Goal: Task Accomplishment & Management: Complete application form

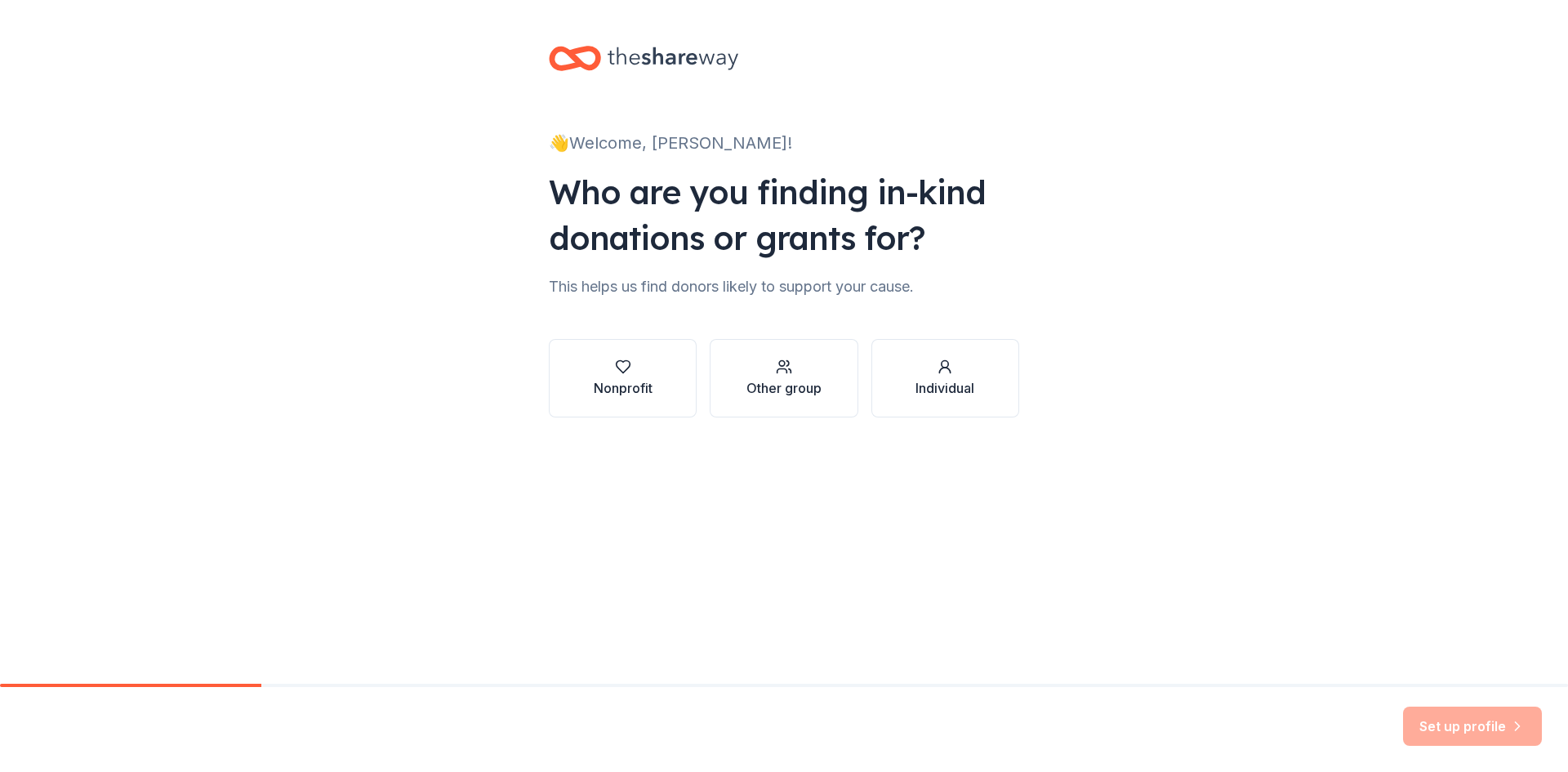
click at [666, 389] on button "Nonprofit" at bounding box center [623, 378] width 148 height 79
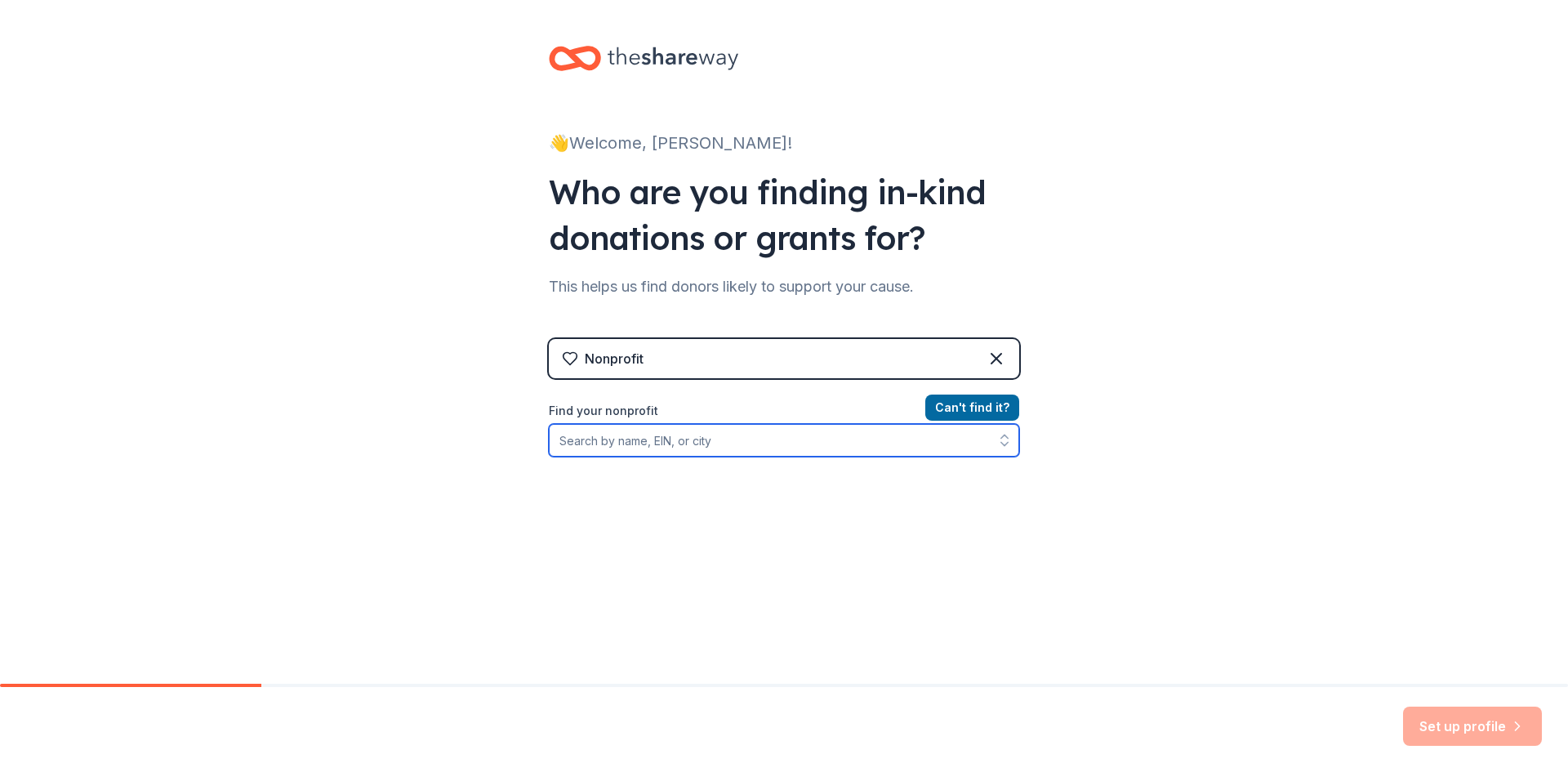
click at [904, 433] on input "Find your nonprofit" at bounding box center [784, 440] width 470 height 33
type input "MeridianAlgo"
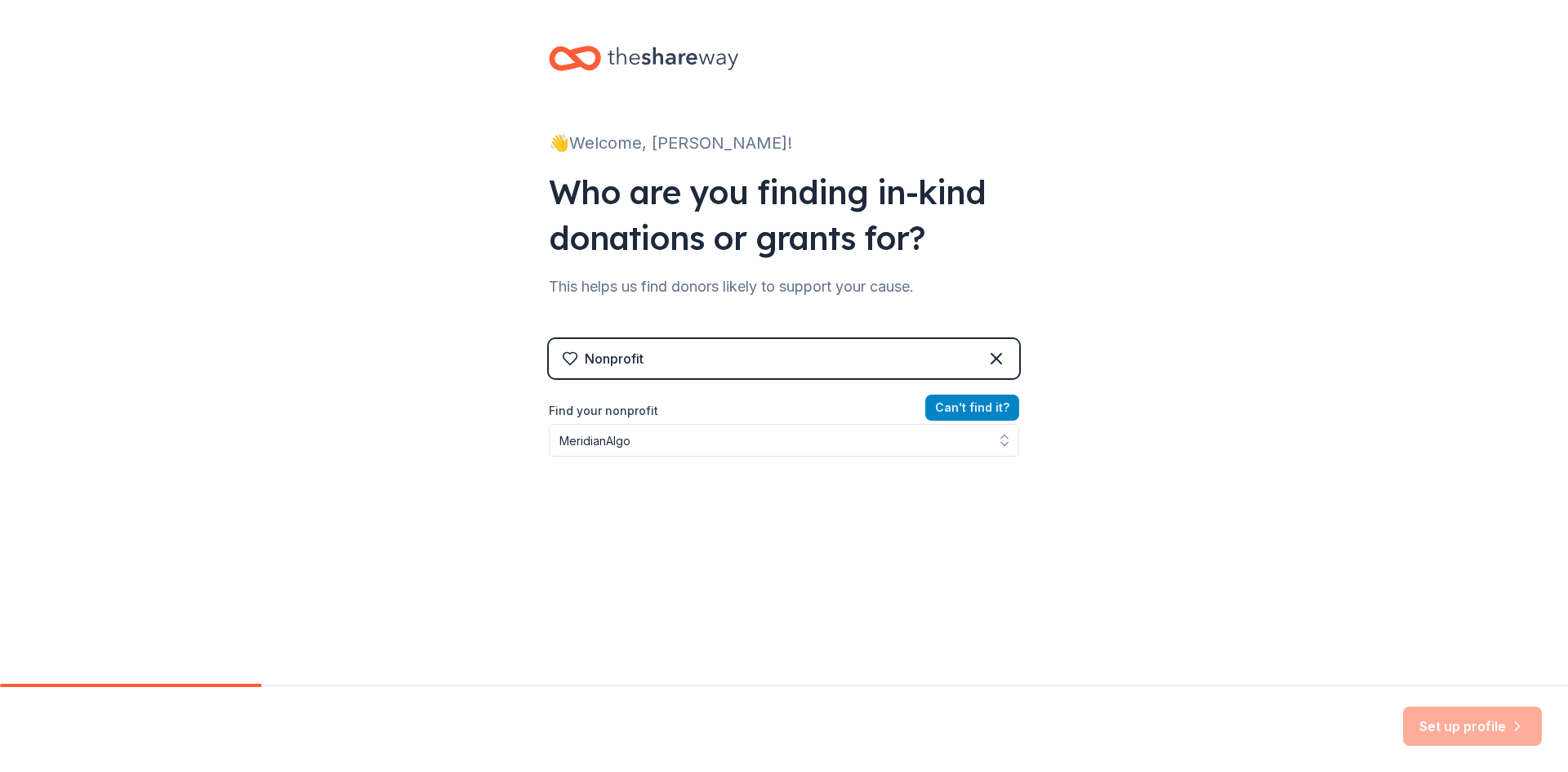
click at [970, 407] on button "Can ' t find it?" at bounding box center [972, 407] width 94 height 26
click at [842, 463] on div "Can ' t find it? Find your nonprofit" at bounding box center [784, 492] width 470 height 189
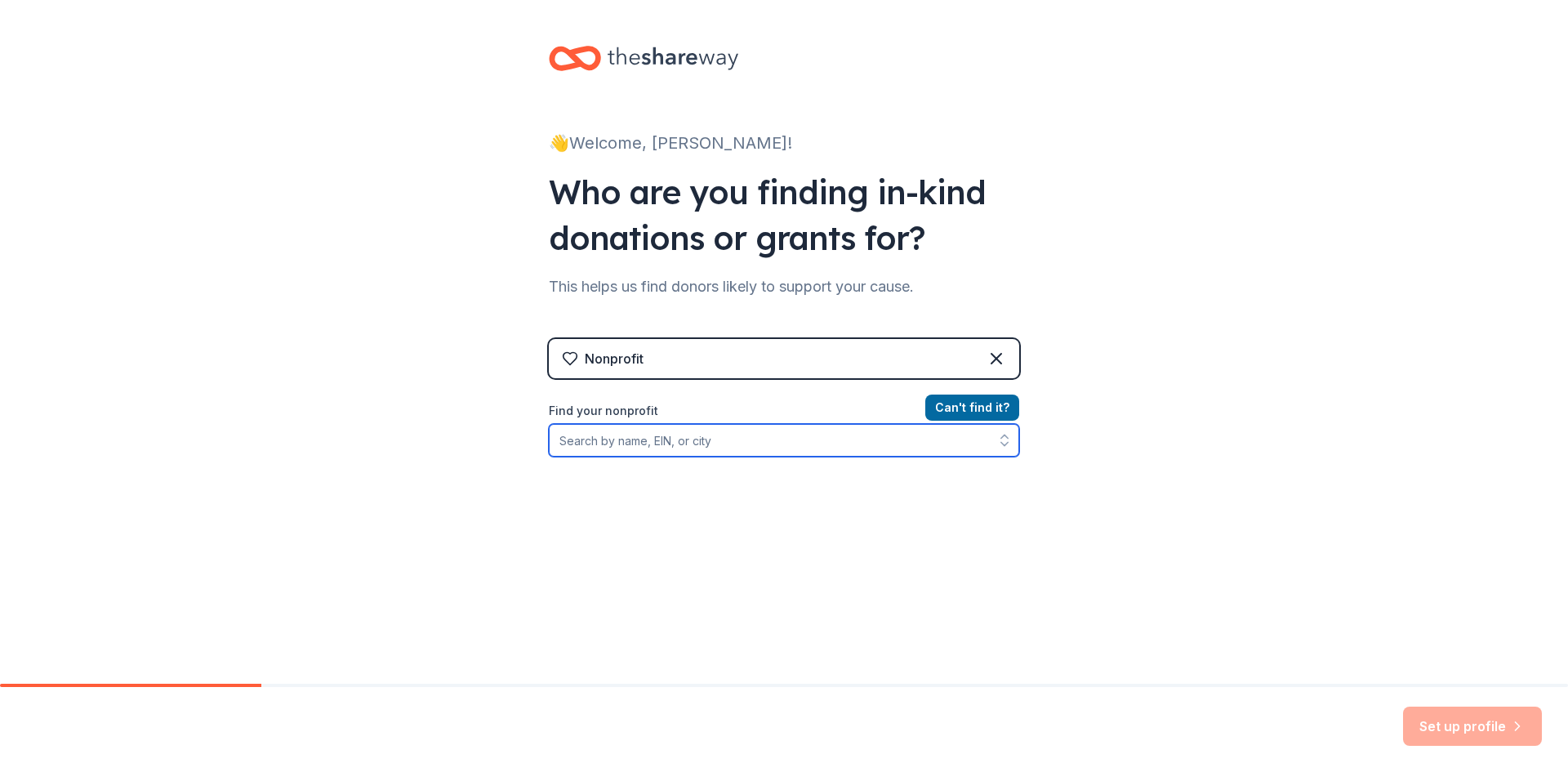
click at [839, 447] on input "Find your nonprofit" at bounding box center [784, 440] width 470 height 33
paste input "81 2 9 0 8 4 9 9"
type input "81 2 9 0 8 4 9 9"
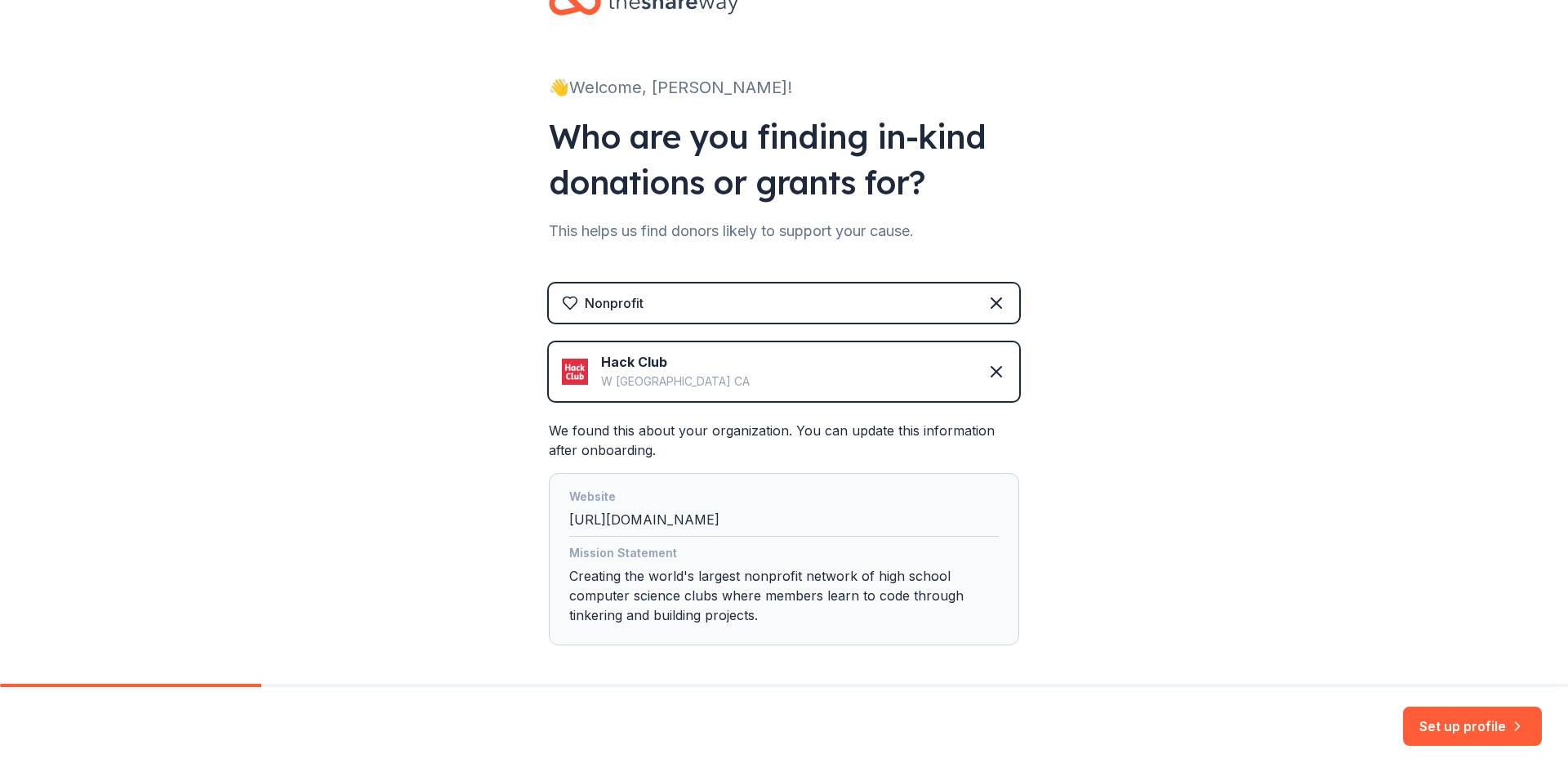
scroll to position [82, 0]
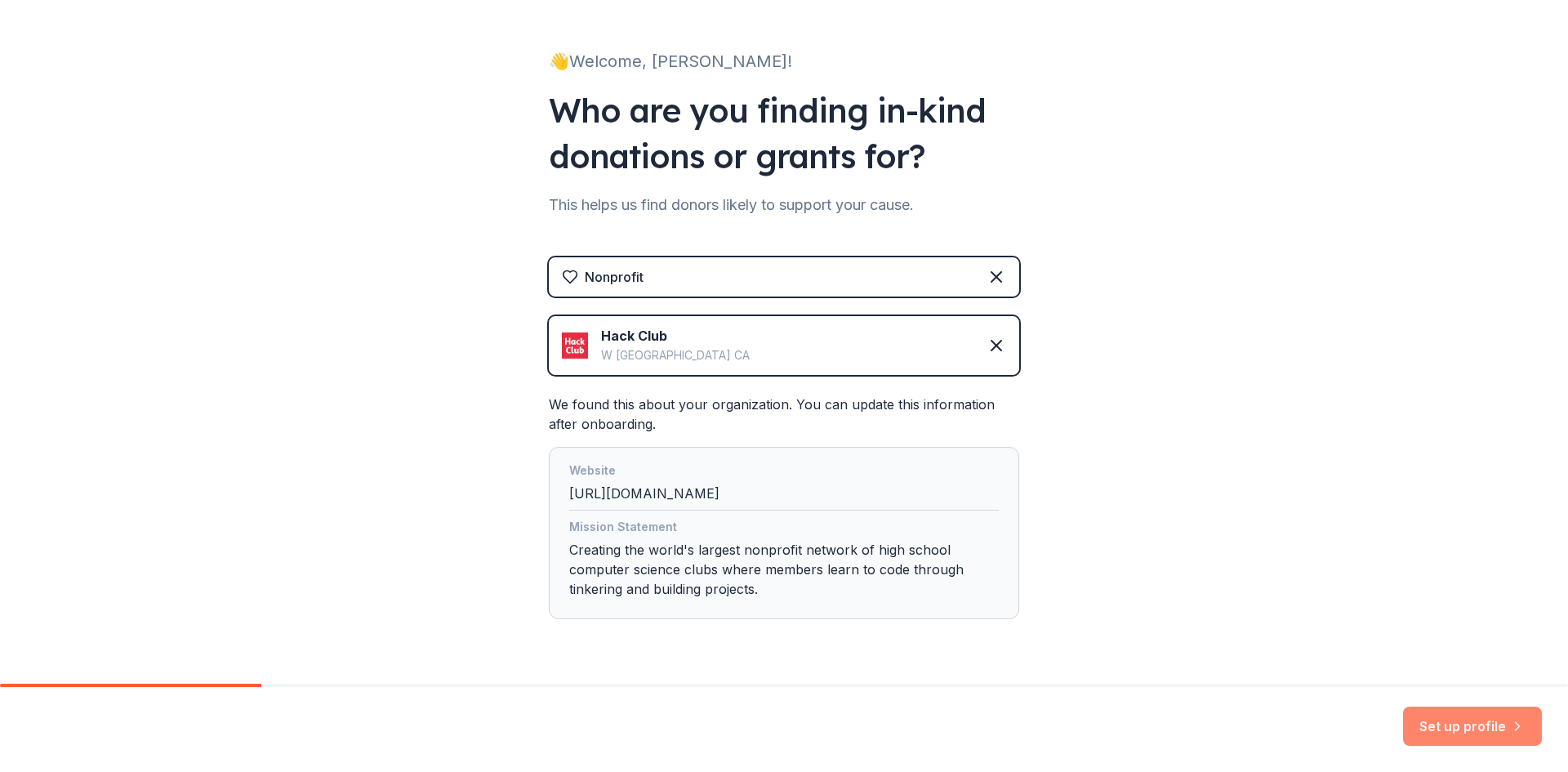
click at [1461, 726] on button "Set up profile" at bounding box center [1473, 726] width 139 height 39
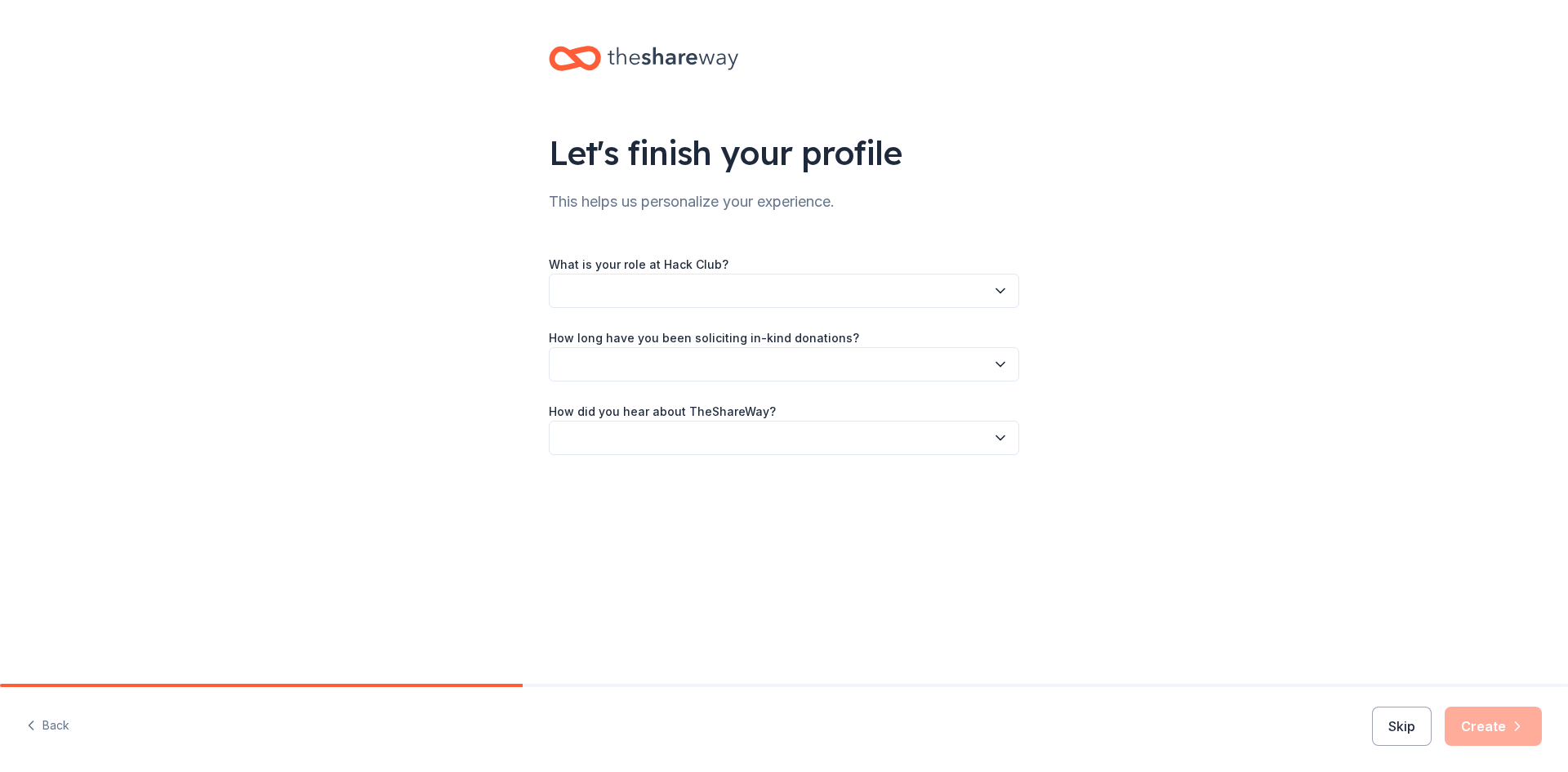
click at [861, 289] on button "button" at bounding box center [784, 291] width 470 height 34
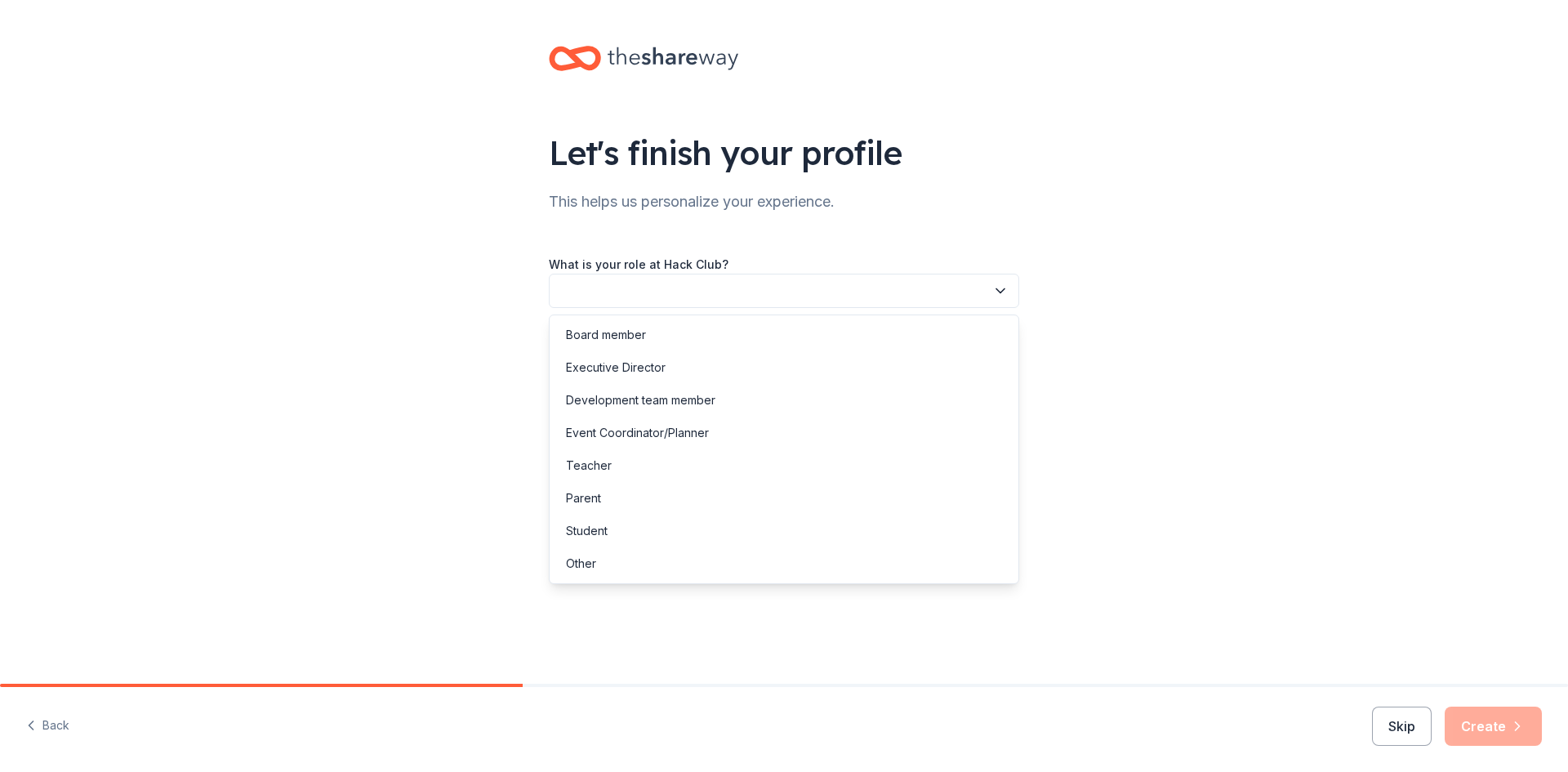
click at [1170, 453] on div "Let's finish your profile This helps us personalize your experience. What is yo…" at bounding box center [784, 266] width 1568 height 533
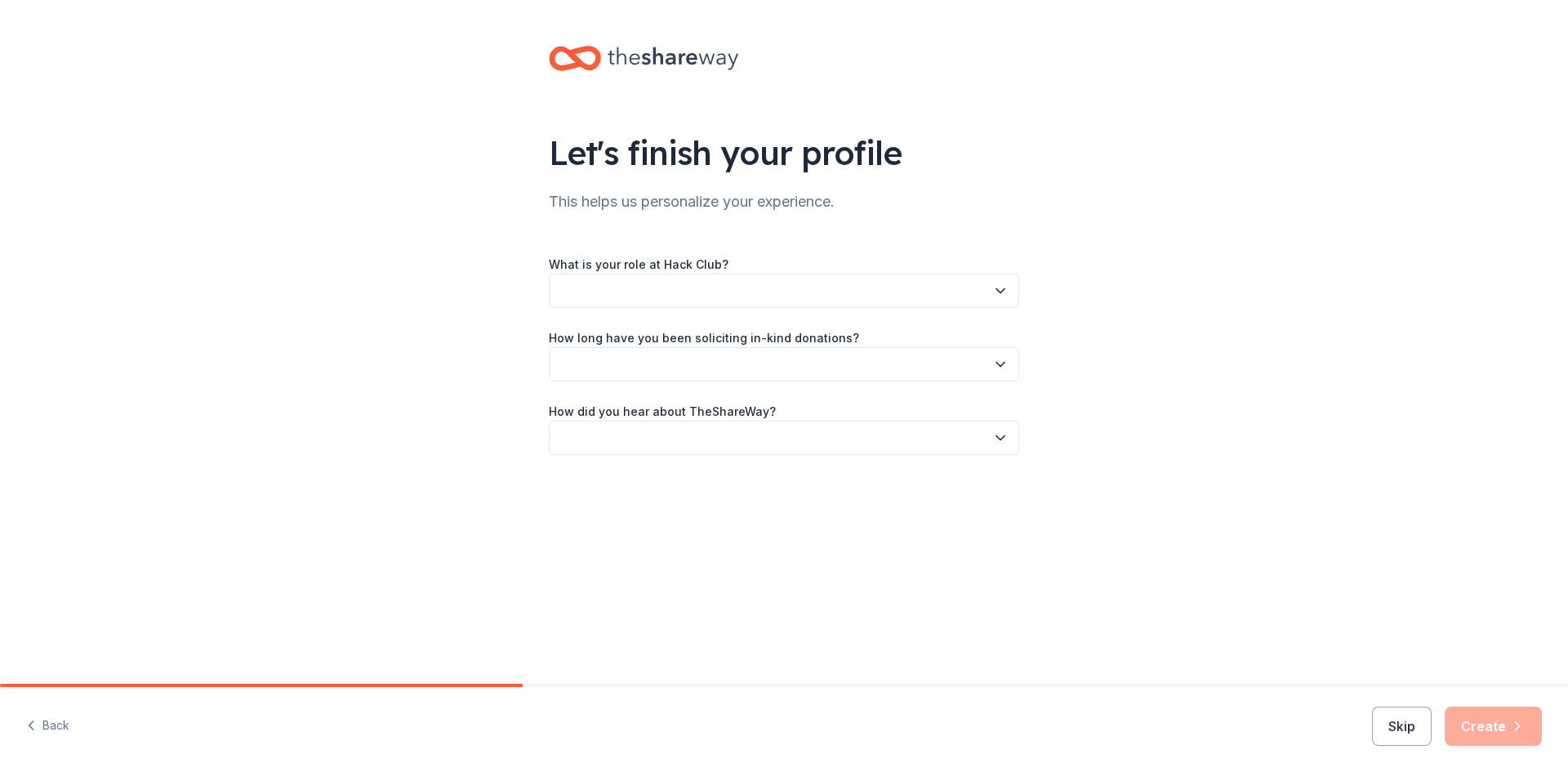
click at [835, 283] on button "button" at bounding box center [784, 291] width 470 height 34
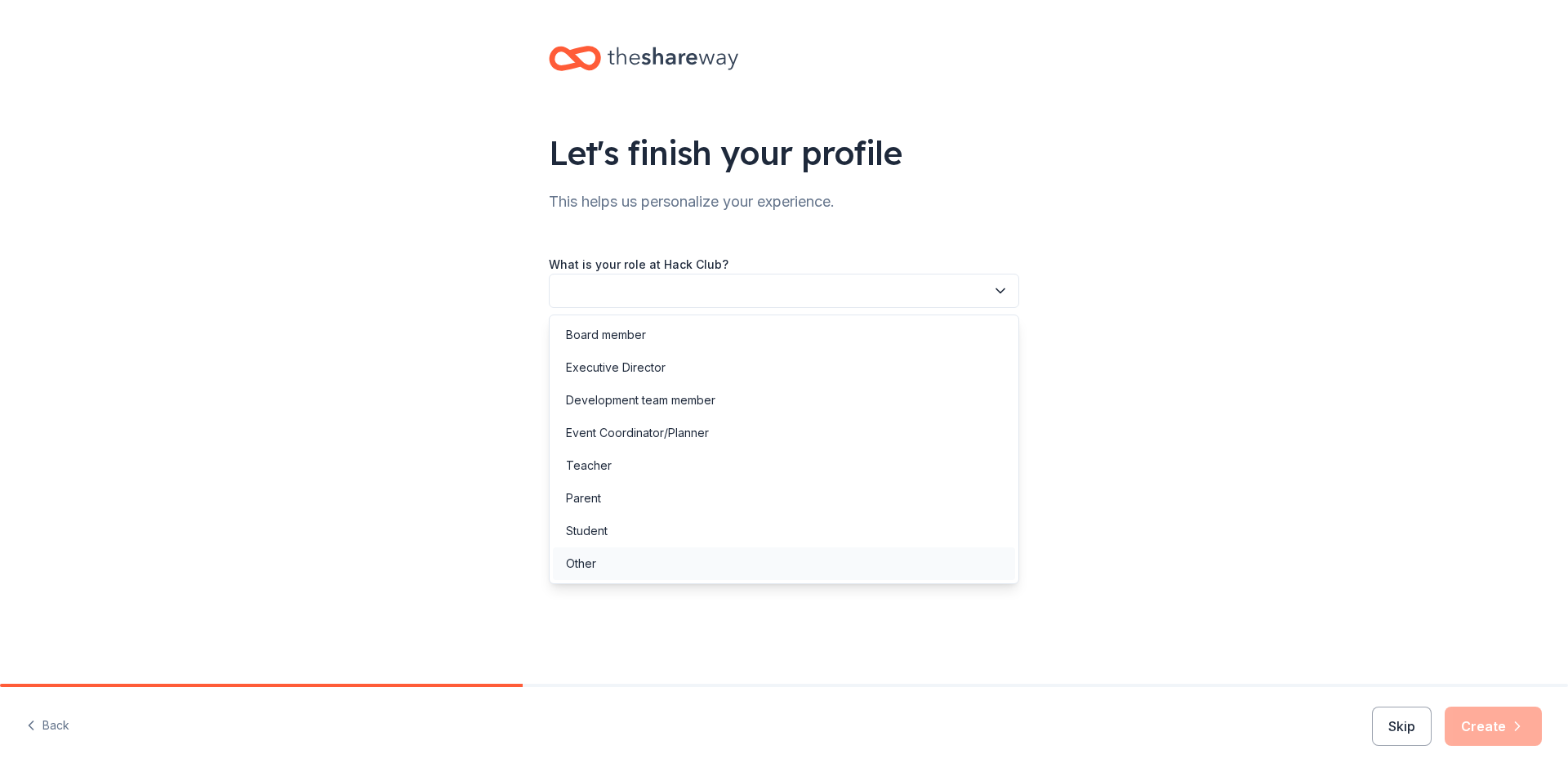
click at [653, 564] on div "Other" at bounding box center [784, 564] width 462 height 33
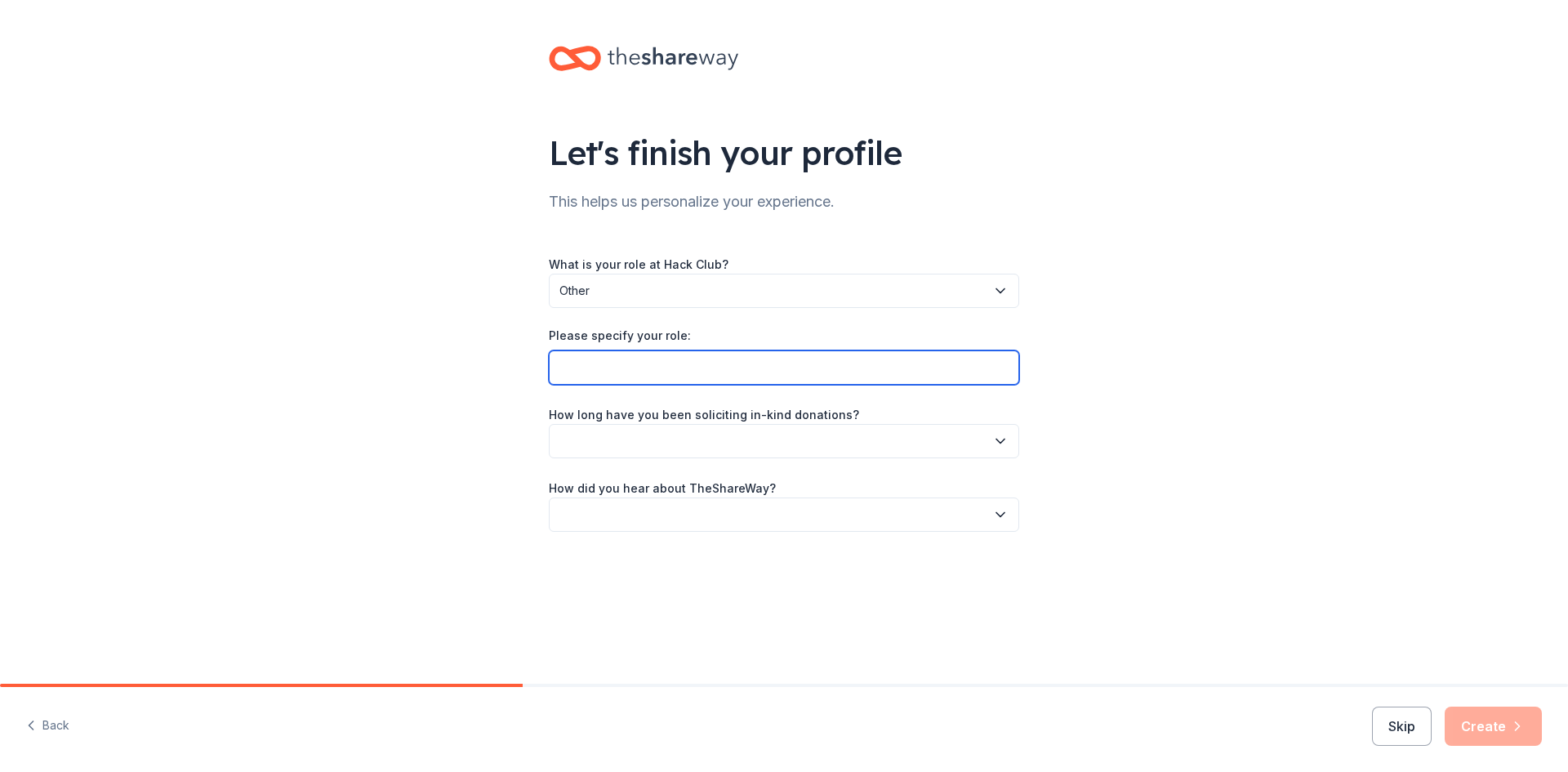
click at [659, 367] on input "Please specify your role:" at bounding box center [784, 368] width 470 height 34
type input "Fiscal Sponseree"
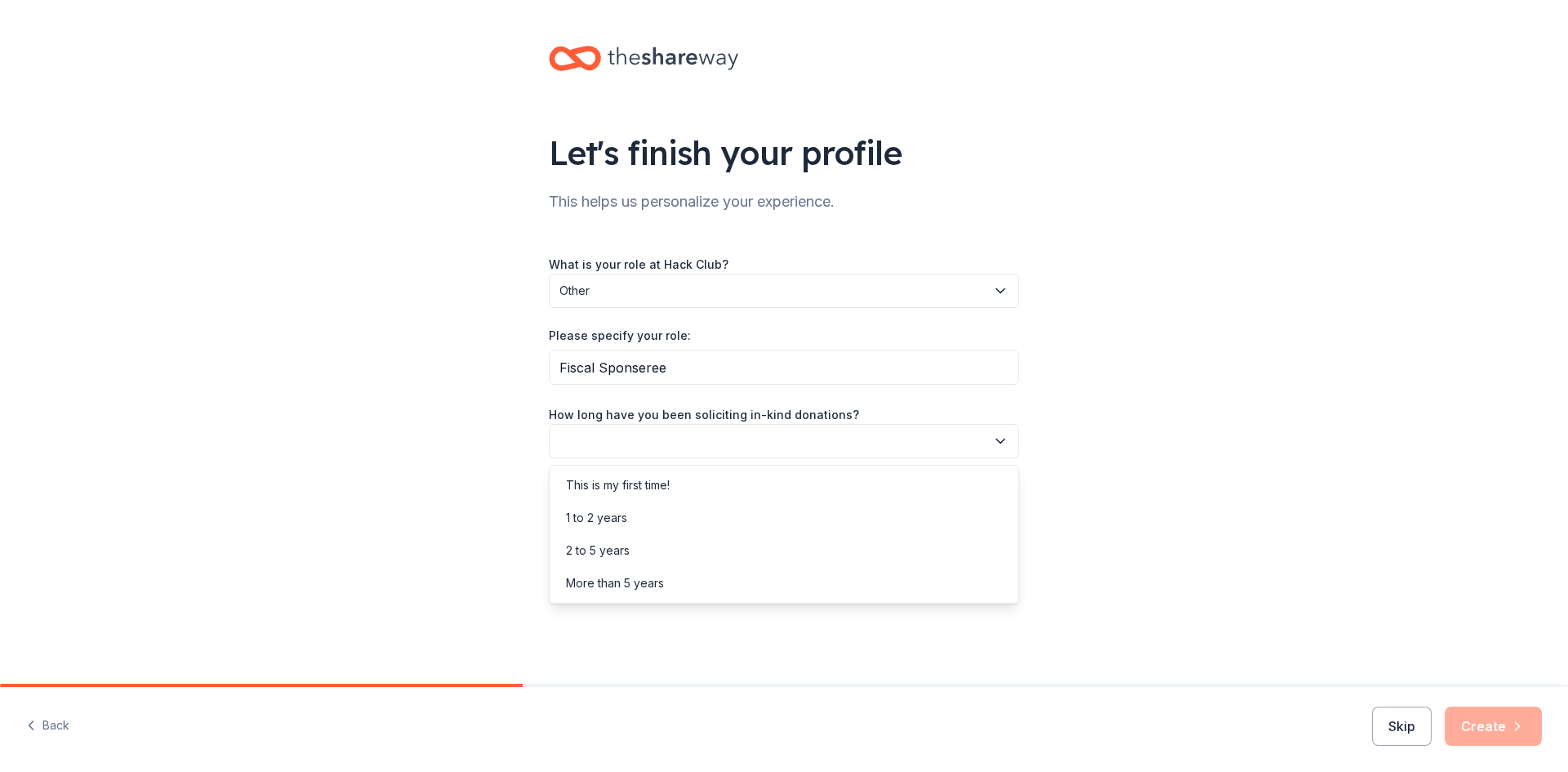
drag, startPoint x: 645, startPoint y: 444, endPoint x: 653, endPoint y: 448, distance: 8.9
click at [652, 448] on button "button" at bounding box center [784, 440] width 470 height 34
click at [670, 487] on div "This is my first time!" at bounding box center [618, 485] width 104 height 19
click at [680, 521] on button "button" at bounding box center [784, 514] width 470 height 34
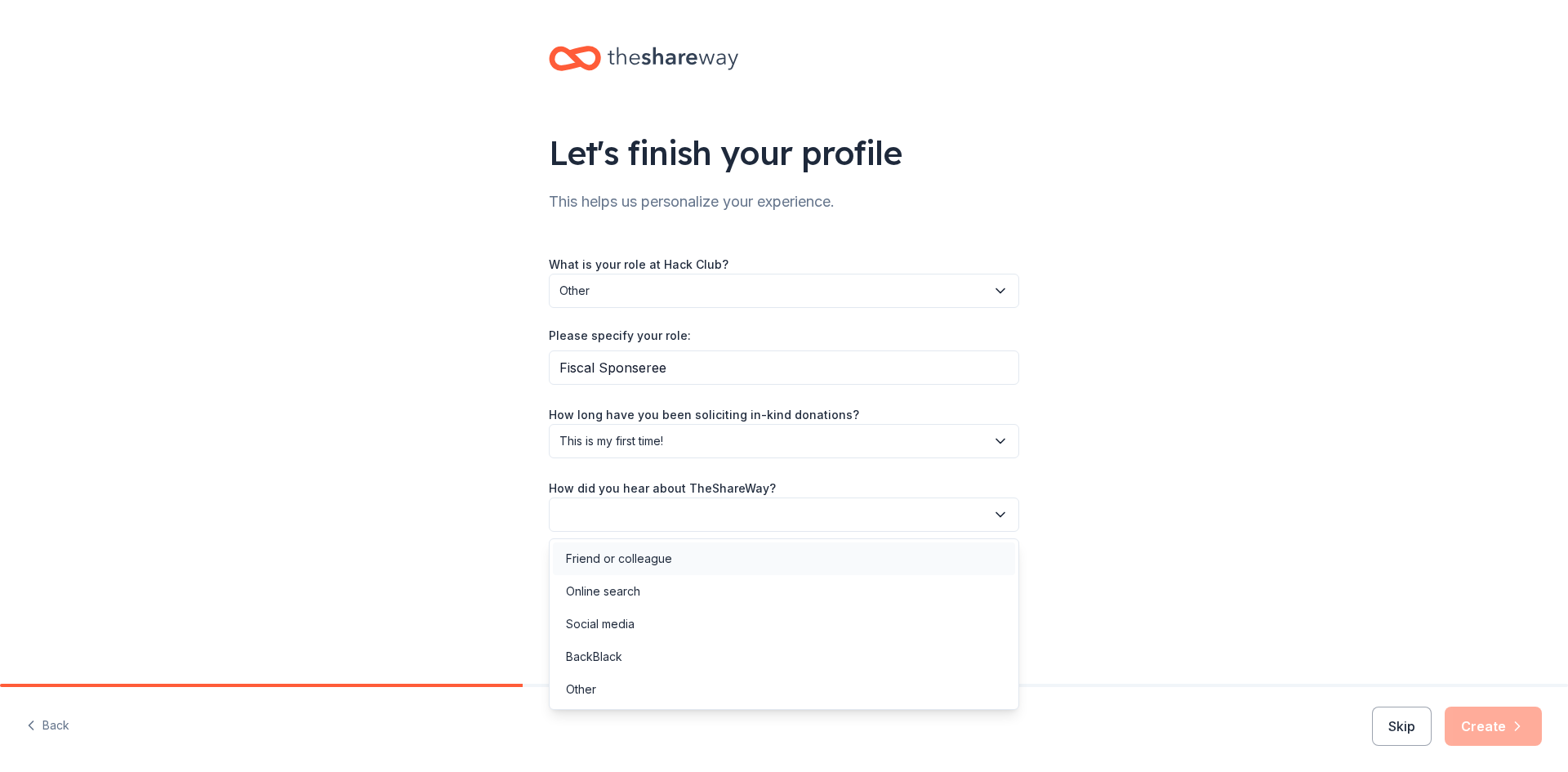
click at [677, 564] on div "Friend or colleague" at bounding box center [784, 558] width 462 height 33
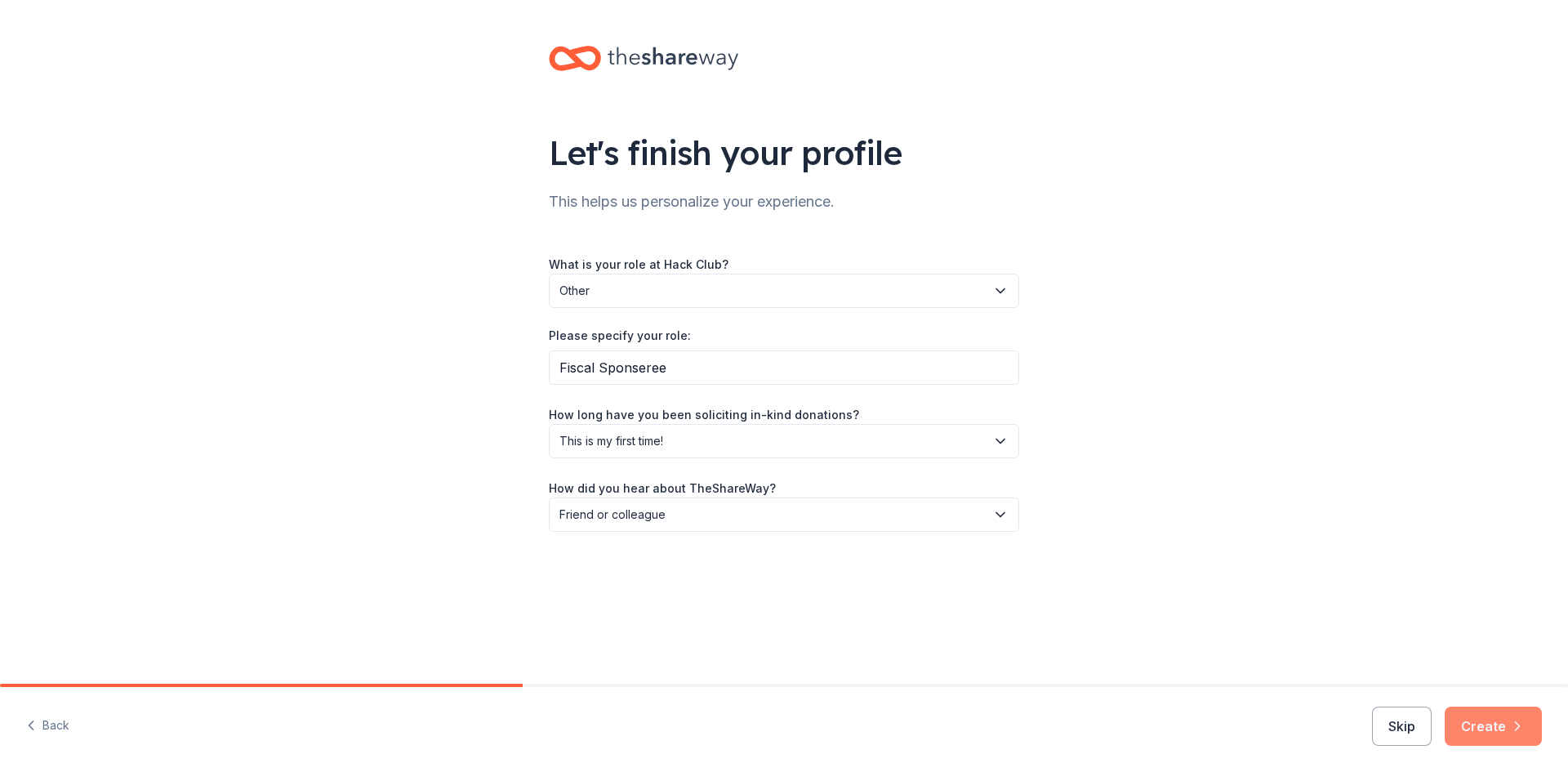
click at [1498, 722] on button "Create" at bounding box center [1493, 726] width 97 height 39
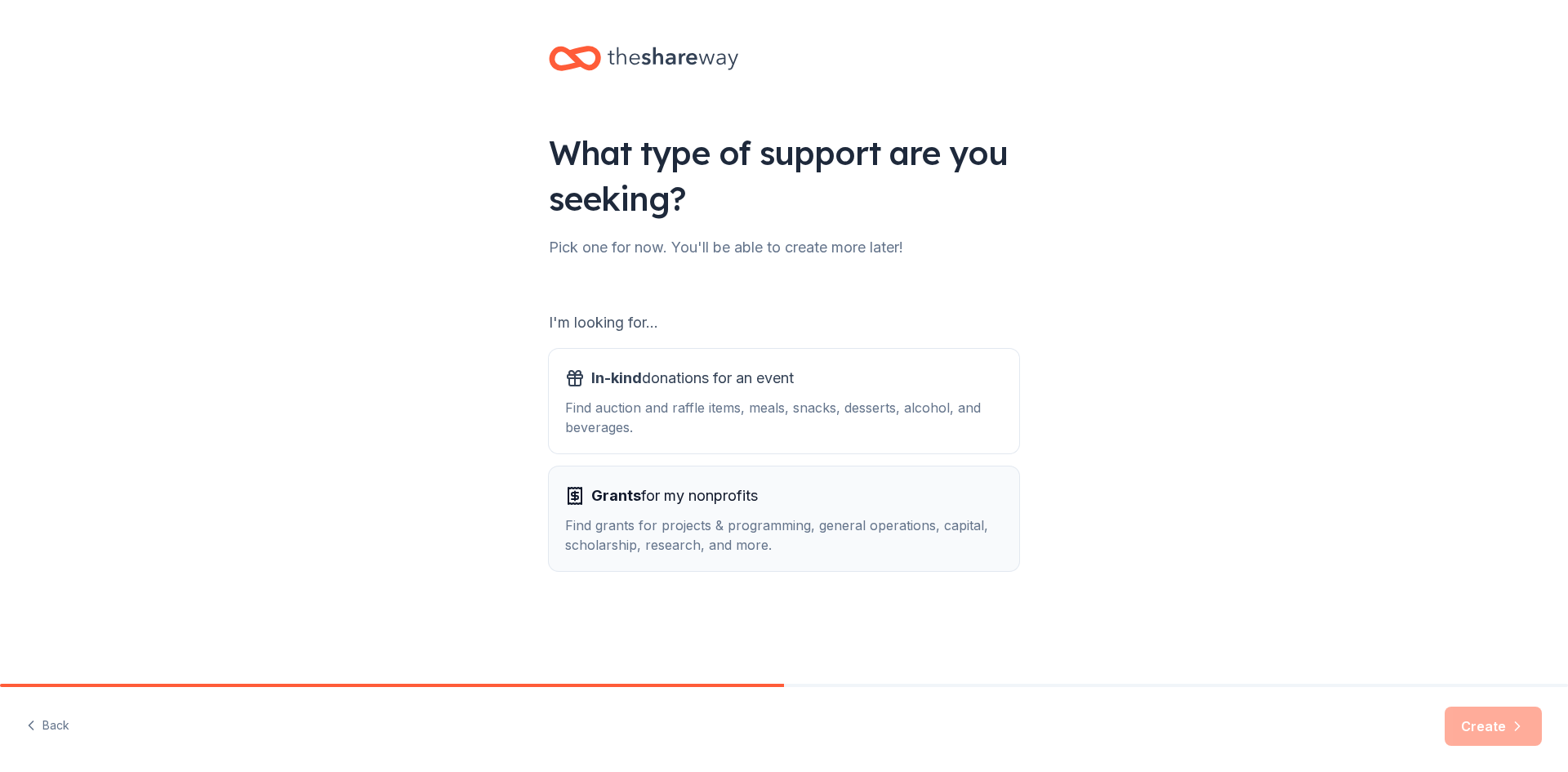
click at [913, 517] on div "Find grants for projects & programming, general operations, capital, scholarshi…" at bounding box center [784, 535] width 438 height 39
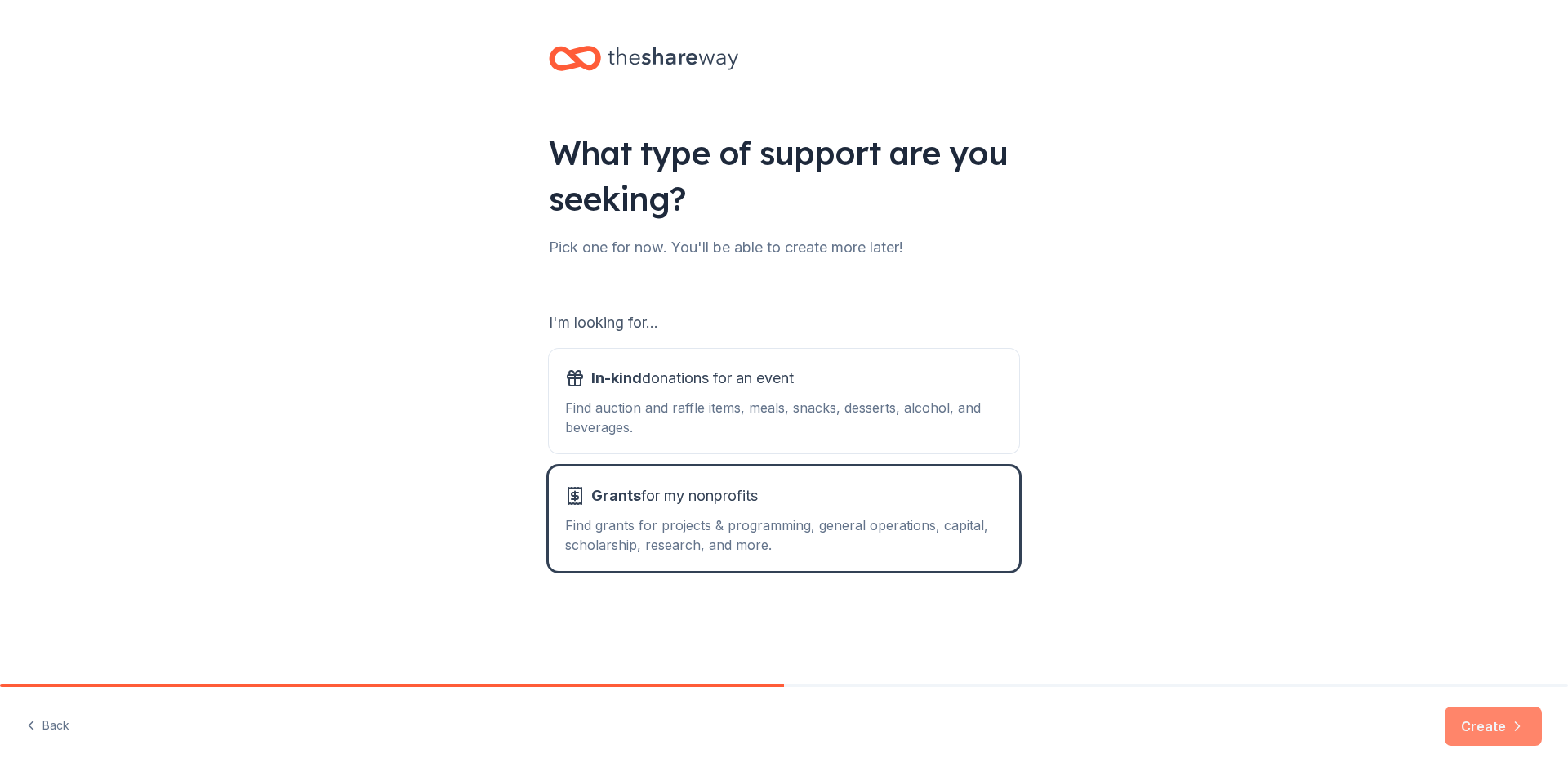
click at [1501, 723] on button "Create" at bounding box center [1493, 726] width 97 height 39
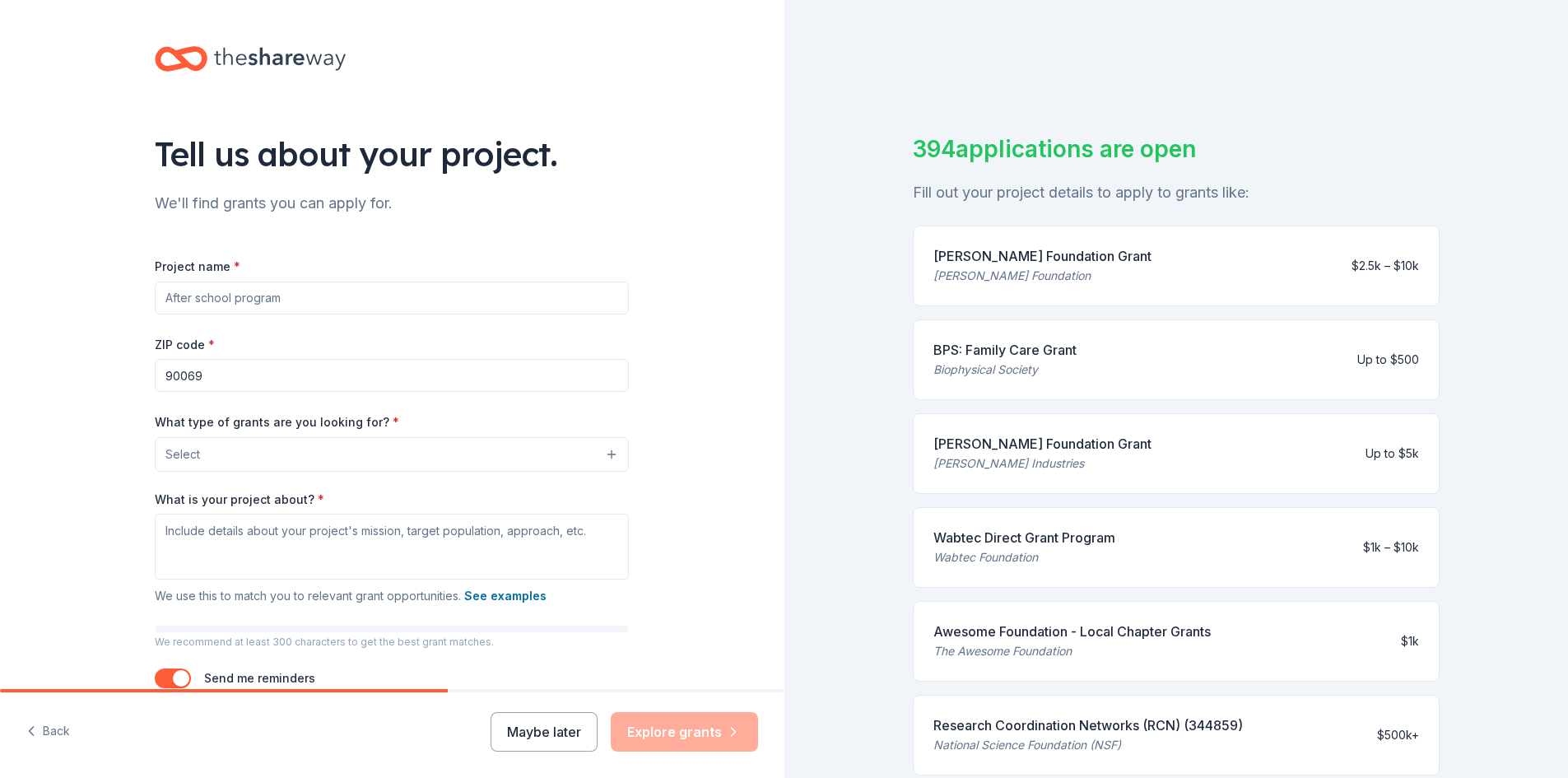
click at [518, 296] on input "Project name *" at bounding box center [391, 298] width 474 height 33
type input "MeridianAlgo"
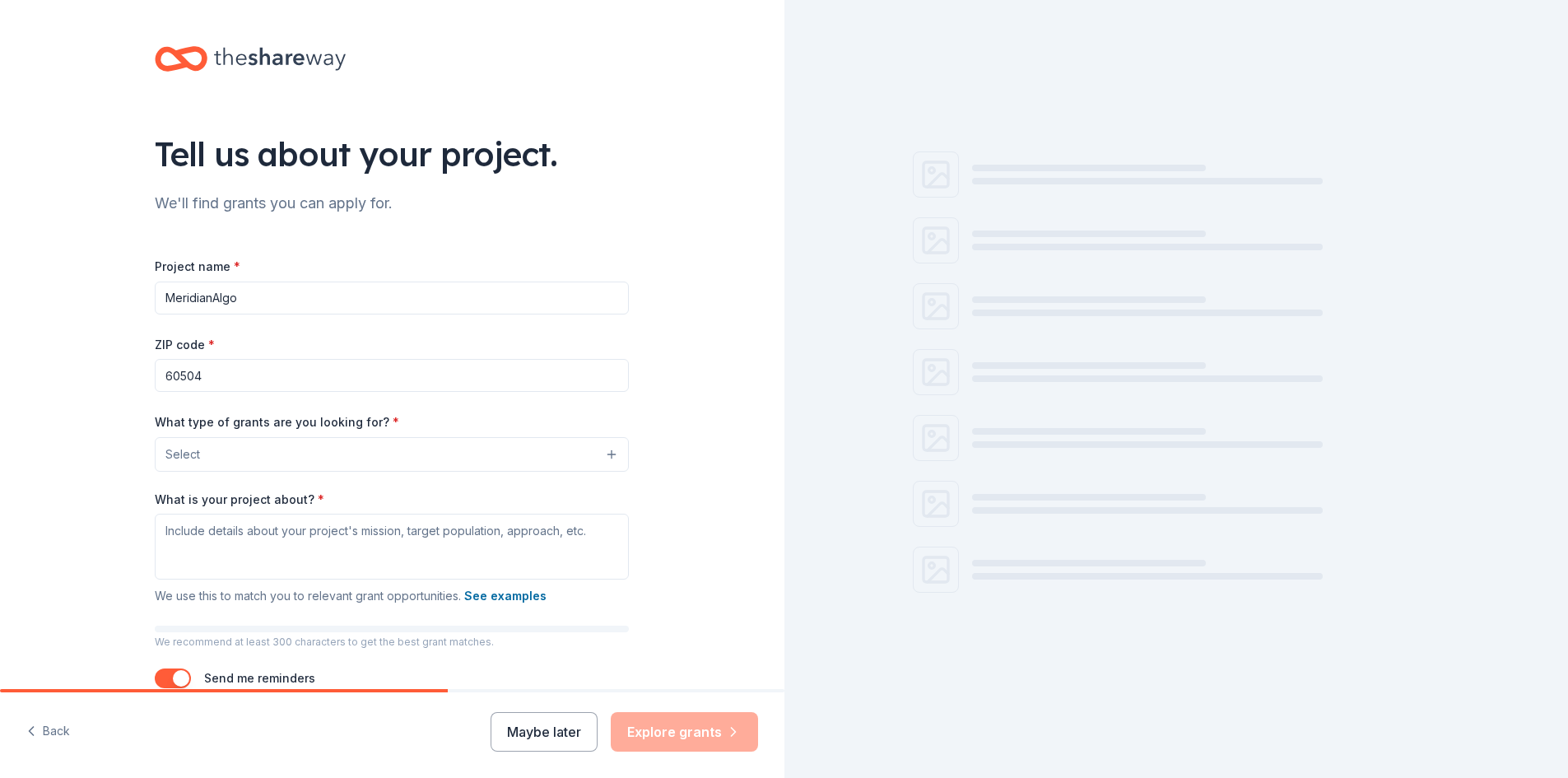
type input "60504"
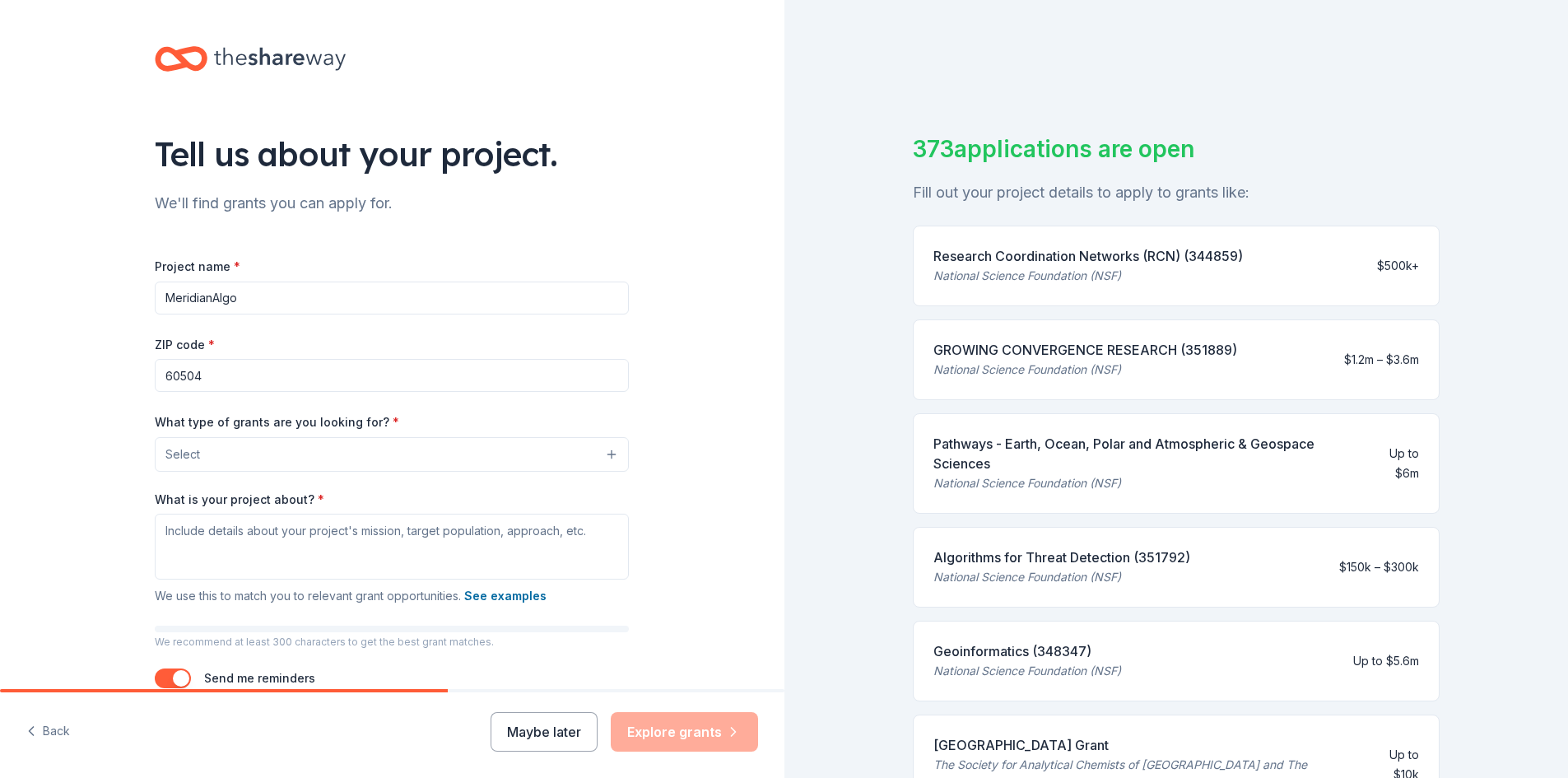
click at [489, 432] on div "What type of grants are you looking for? * Select" at bounding box center [391, 441] width 474 height 60
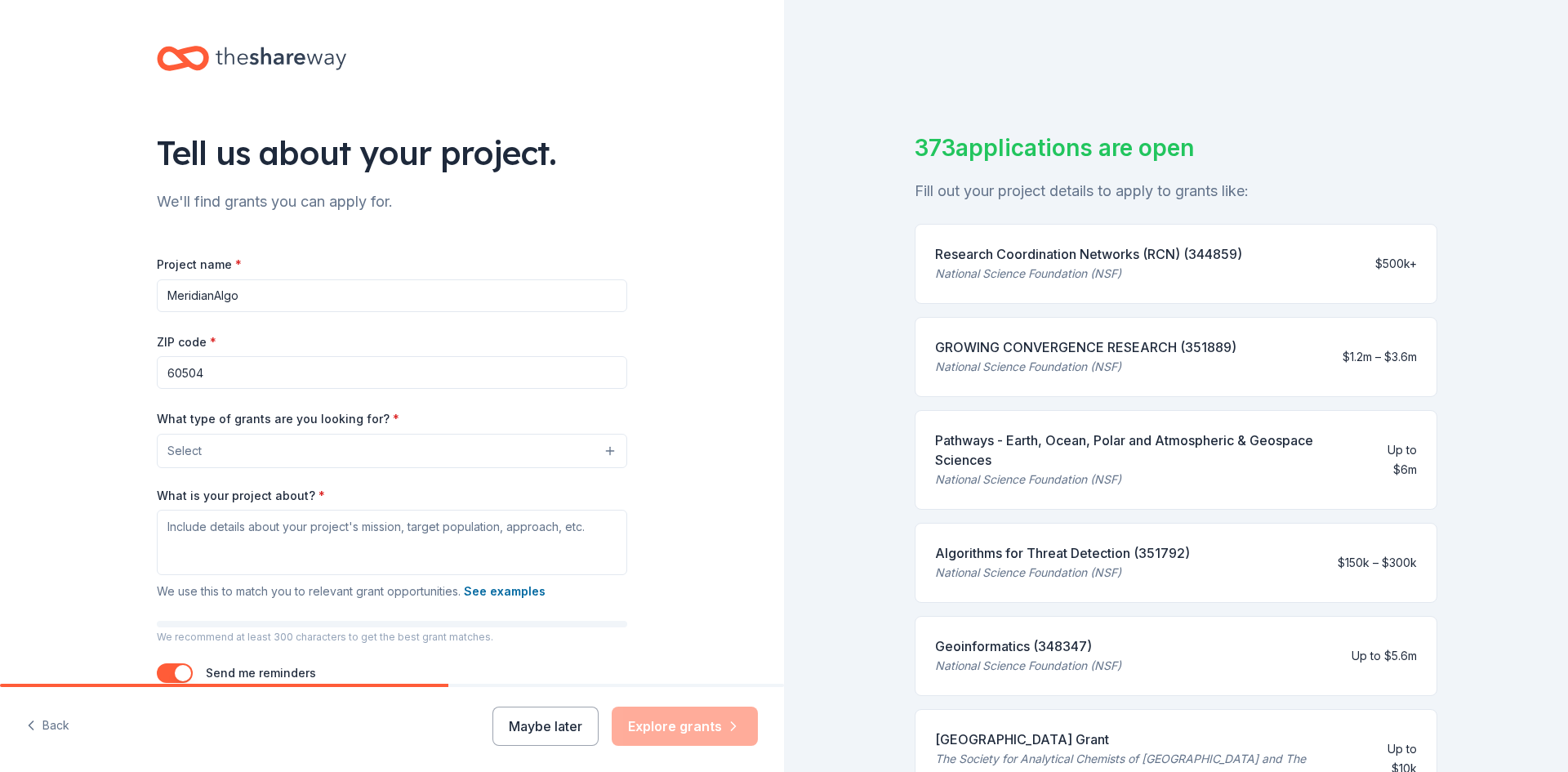
click at [483, 441] on button "Select" at bounding box center [392, 450] width 470 height 34
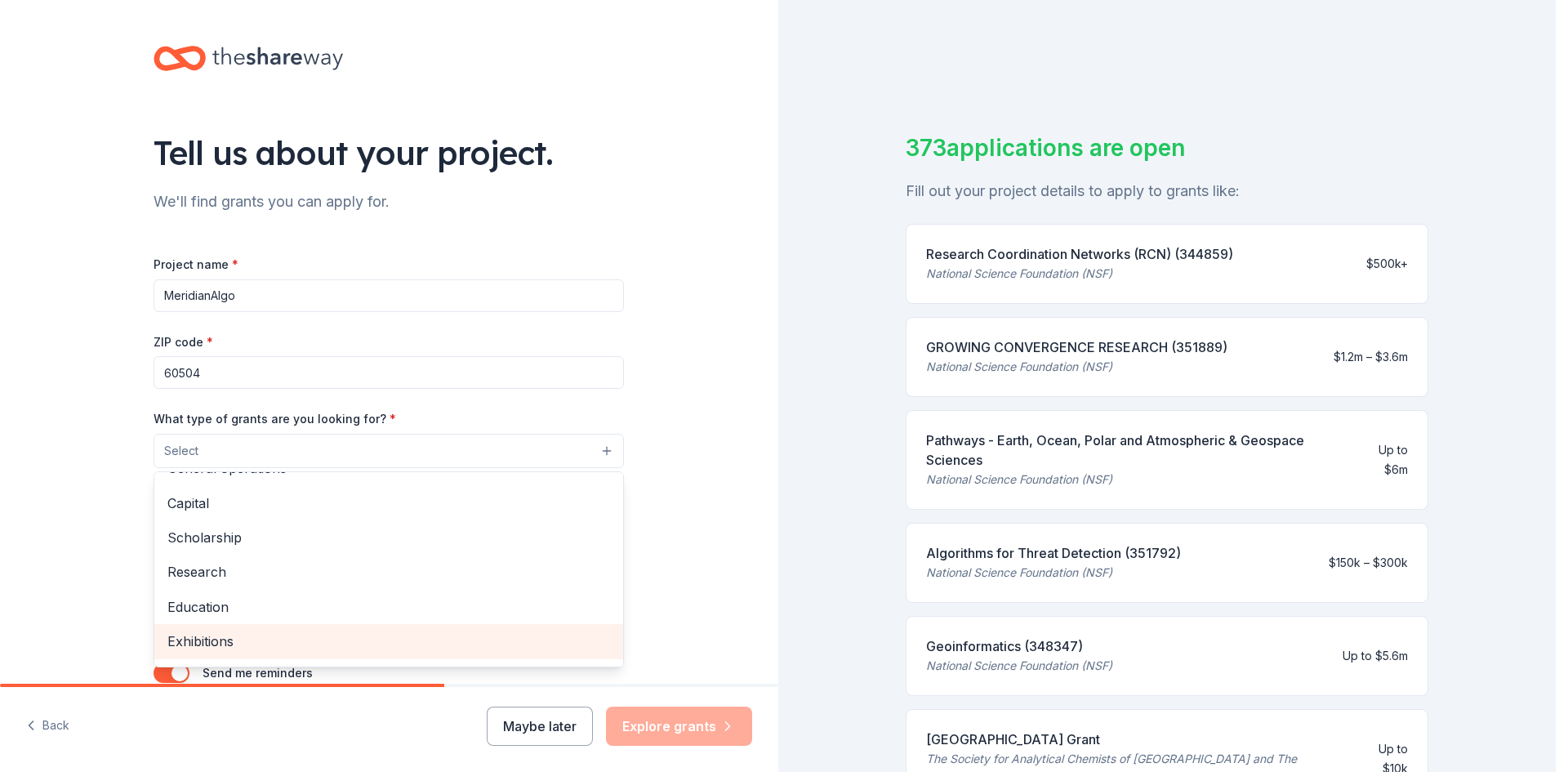
scroll to position [29, 0]
drag, startPoint x: 350, startPoint y: 624, endPoint x: 352, endPoint y: 615, distance: 9.2
click at [350, 624] on div "Education" at bounding box center [388, 636] width 469 height 34
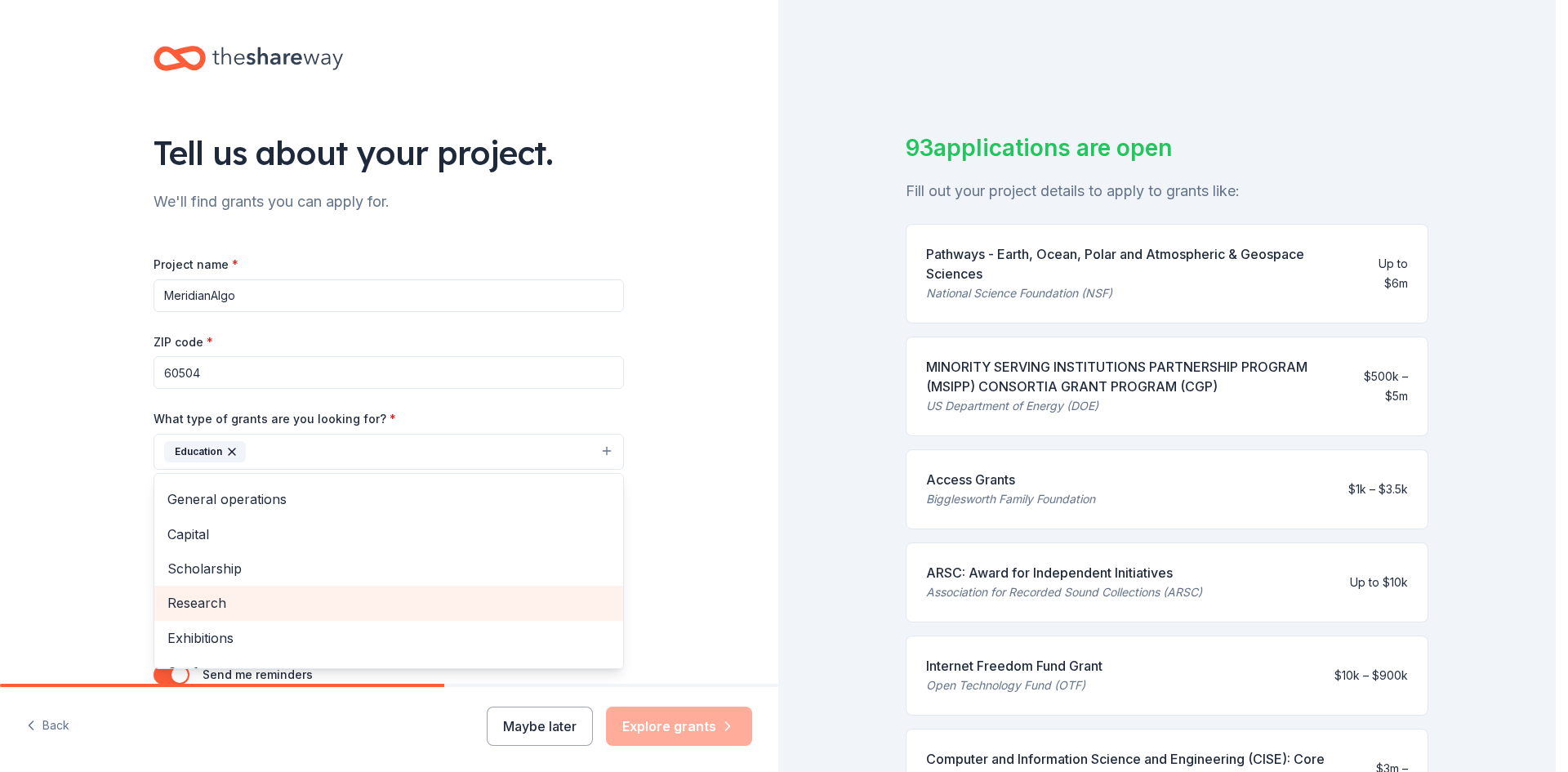
click at [362, 610] on span "Research" at bounding box center [388, 602] width 443 height 21
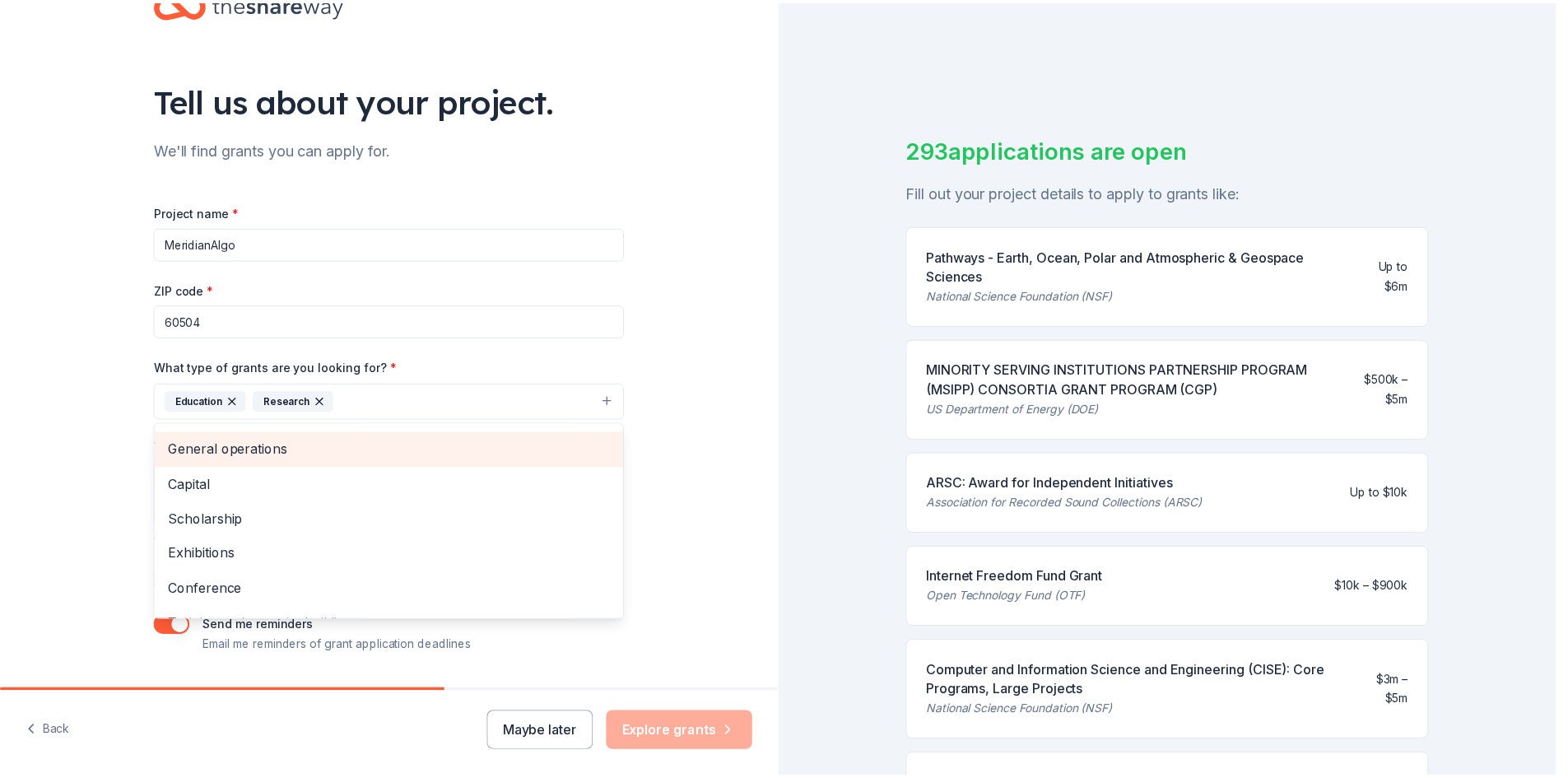
scroll to position [83, 0]
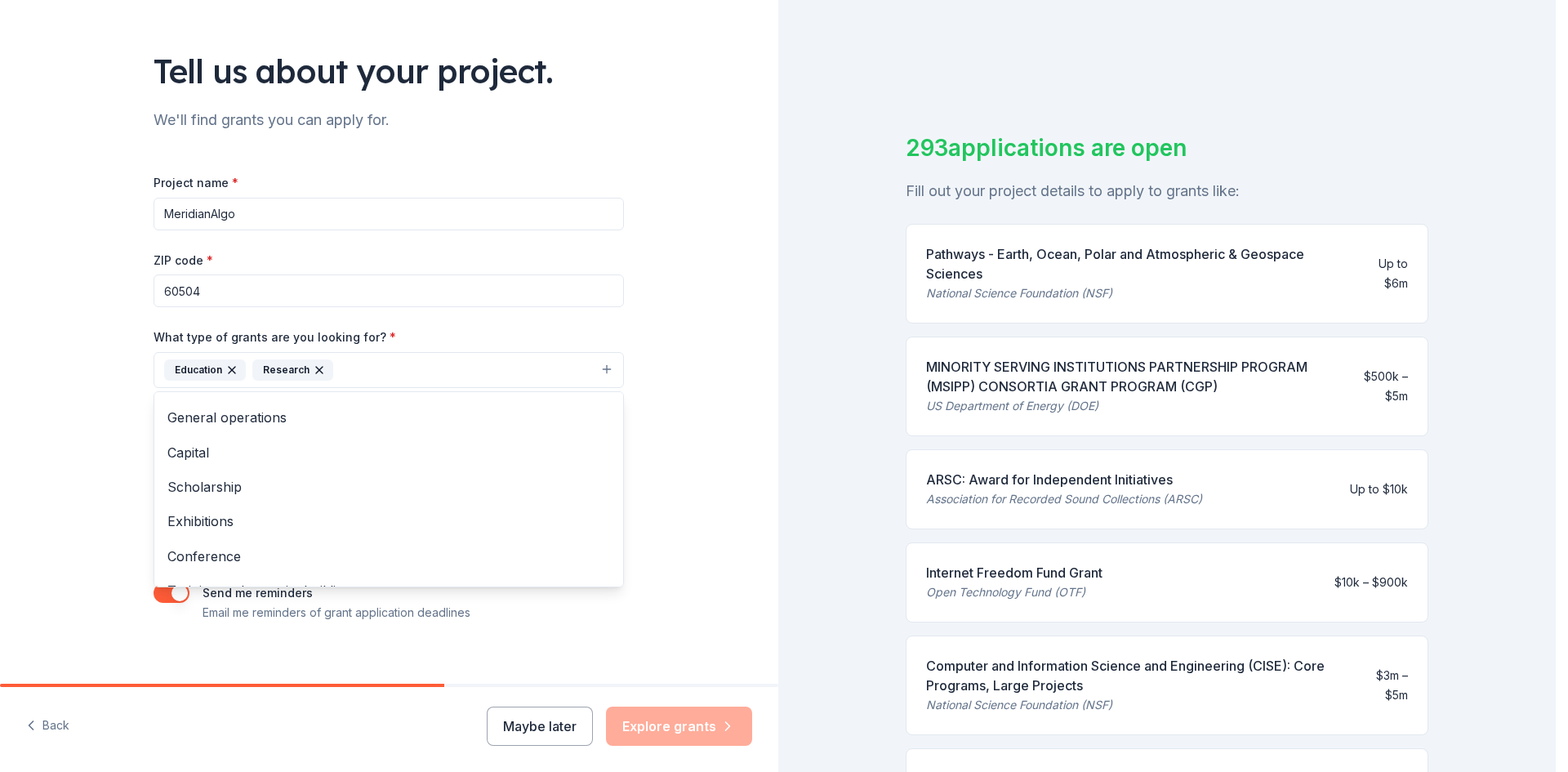
click at [643, 410] on div "Tell us about your project. We'll find grants you can apply for. Project name *…" at bounding box center [388, 309] width 522 height 783
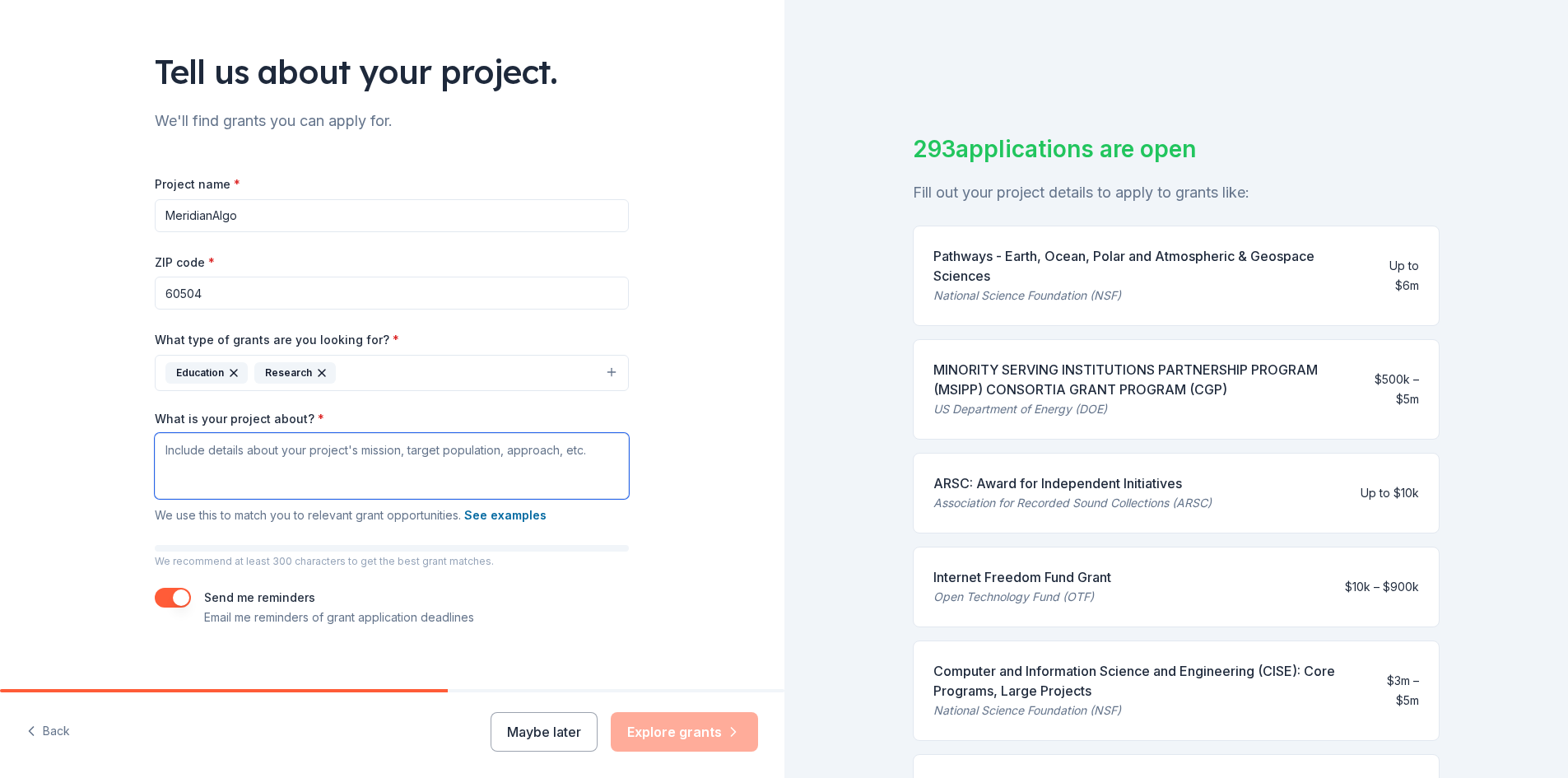
click at [391, 444] on textarea "What is your project about? *" at bounding box center [391, 466] width 474 height 66
